Goal: Book appointment/travel/reservation

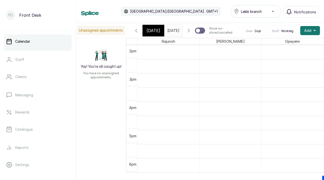
scroll to position [398, 0]
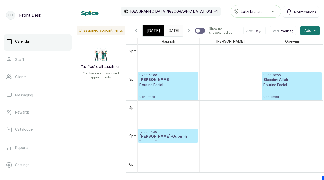
click at [170, 31] on input "03/09/2025" at bounding box center [168, 29] width 8 height 9
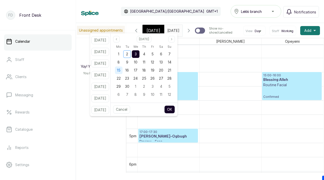
click at [120, 71] on span "15" at bounding box center [119, 70] width 4 height 4
click at [175, 109] on button "OK" at bounding box center [169, 109] width 11 height 8
type input "15/09/2025"
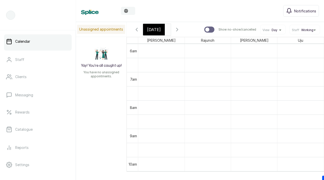
scroll to position [0, 19]
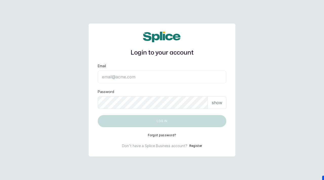
click at [125, 78] on input "Email" at bounding box center [162, 77] width 128 height 13
paste input "[EMAIL_ADDRESS][DOMAIN_NAME] SAnalytics14!"
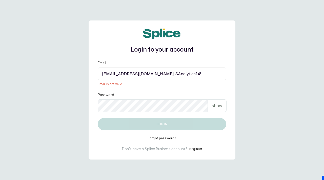
drag, startPoint x: 179, startPoint y: 75, endPoint x: 205, endPoint y: 74, distance: 25.8
click at [205, 74] on input "[EMAIL_ADDRESS][DOMAIN_NAME] SAnalytics14!" at bounding box center [162, 73] width 128 height 13
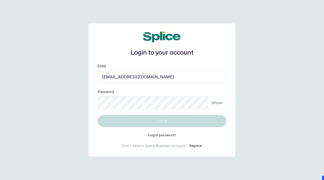
type input "[EMAIL_ADDRESS][DOMAIN_NAME]"
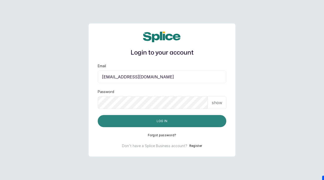
click at [169, 123] on button "Log in" at bounding box center [162, 121] width 128 height 12
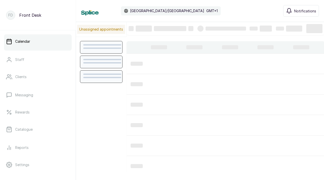
scroll to position [170, 0]
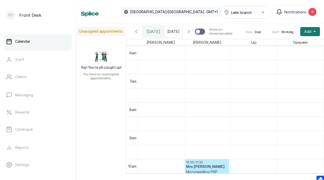
click at [175, 33] on span at bounding box center [177, 30] width 10 height 9
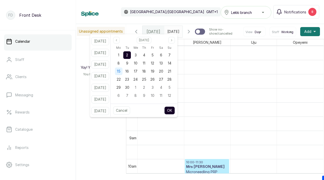
click at [120, 71] on span "15" at bounding box center [119, 71] width 4 height 4
click at [175, 109] on button "OK" at bounding box center [169, 110] width 11 height 8
type input "15/09/2025"
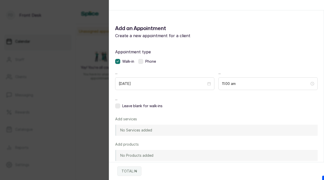
scroll to position [0, 0]
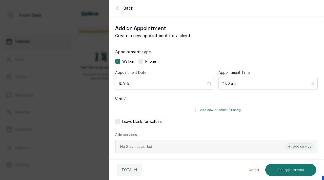
click at [201, 112] on span "Add new or select existing" at bounding box center [220, 110] width 41 height 4
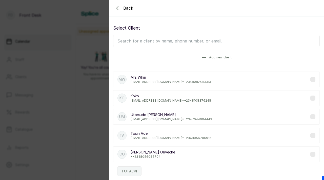
click at [210, 57] on span "Add new client" at bounding box center [220, 57] width 22 height 4
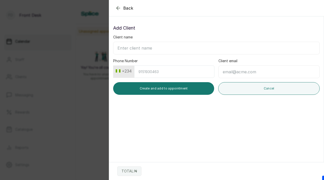
click at [193, 48] on input "Client name" at bounding box center [216, 48] width 206 height 13
type input "Eniola Asake"
click at [191, 73] on input "Phone Number" at bounding box center [174, 71] width 80 height 12
type input "9128009720"
click at [240, 73] on input "Client email" at bounding box center [268, 71] width 101 height 13
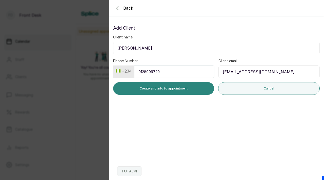
type input "z.dauda2210@gmail.com"
click at [180, 92] on button "Create and add to appointment" at bounding box center [163, 88] width 101 height 13
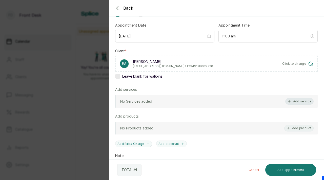
click at [301, 103] on button "Add service" at bounding box center [299, 101] width 28 height 7
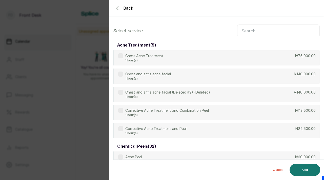
click at [258, 34] on input "text" at bounding box center [278, 31] width 82 height 13
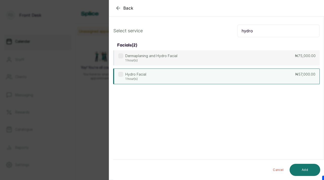
click at [122, 75] on label at bounding box center [120, 74] width 5 height 5
click at [244, 33] on input "hydro" at bounding box center [278, 31] width 82 height 13
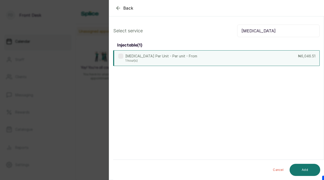
click at [121, 56] on label at bounding box center [120, 56] width 5 height 5
click at [251, 31] on input "botox" at bounding box center [278, 31] width 82 height 13
type input "fat"
click at [120, 56] on label at bounding box center [120, 56] width 5 height 5
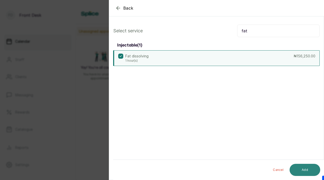
click at [302, 171] on button "Add" at bounding box center [304, 170] width 31 height 12
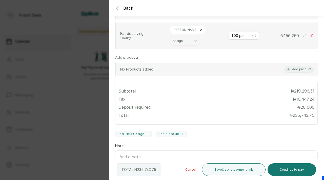
scroll to position [185, 0]
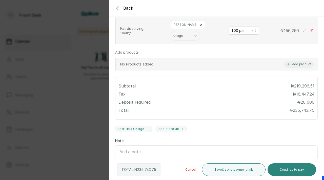
click at [288, 168] on button "Continue to pay" at bounding box center [291, 169] width 49 height 13
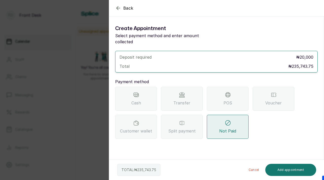
click at [188, 103] on div "Transfer" at bounding box center [182, 99] width 42 height 24
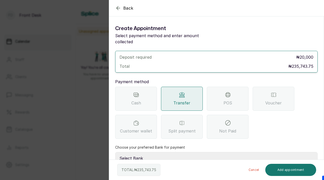
click at [180, 152] on select "Select Bank DONNA ONYENDI Fairmoney Microfinance Bank SKN ANALYTICS MED AESTH. …" at bounding box center [216, 158] width 202 height 13
select select "43272bc0-21c6-4b19-b9fb-c2093b8603c2"
click at [115, 152] on select "Select Bank DONNA ONYENDI Fairmoney Microfinance Bank SKN ANALYTICS MED AESTH. …" at bounding box center [216, 158] width 202 height 13
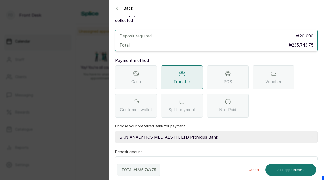
scroll to position [30, 0]
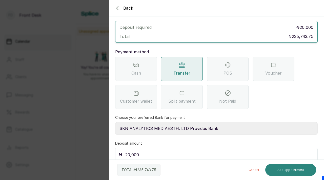
click at [296, 168] on button "Add appointment" at bounding box center [290, 170] width 51 height 12
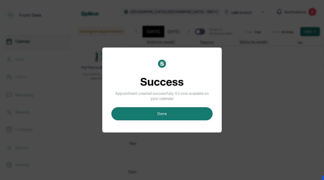
scroll to position [0, 11]
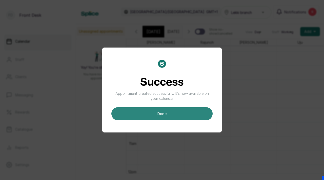
click at [171, 114] on button "done" at bounding box center [161, 113] width 101 height 13
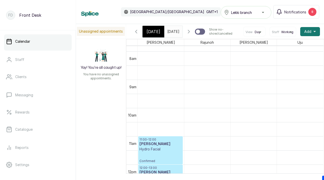
click at [155, 147] on h3 "Eniola Asake" at bounding box center [160, 144] width 42 height 5
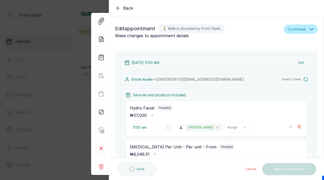
scroll to position [170, 0]
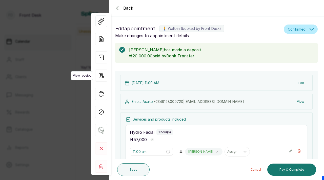
click at [100, 75] on icon "button" at bounding box center [101, 75] width 5 height 5
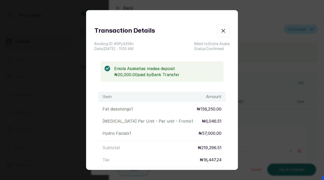
scroll to position [88, 0]
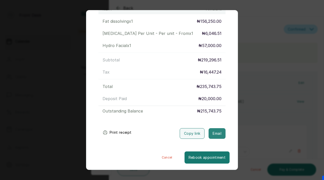
click at [221, 132] on button "Email" at bounding box center [216, 133] width 17 height 11
click at [268, 65] on div "Transaction Details Booking ID: # SPy34S8v Date: 15 Sep, 2025 ・ 11:00 AM Billed…" at bounding box center [162, 90] width 324 height 180
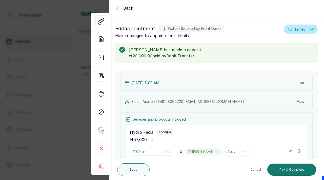
click at [76, 43] on div "Back Appointment Details Edit appointment 🚶 Walk-in (booked by Front Desk) Make…" at bounding box center [162, 90] width 324 height 180
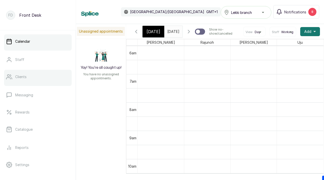
click at [29, 78] on link "Clients" at bounding box center [37, 77] width 67 height 14
